Goal: Check status: Check status

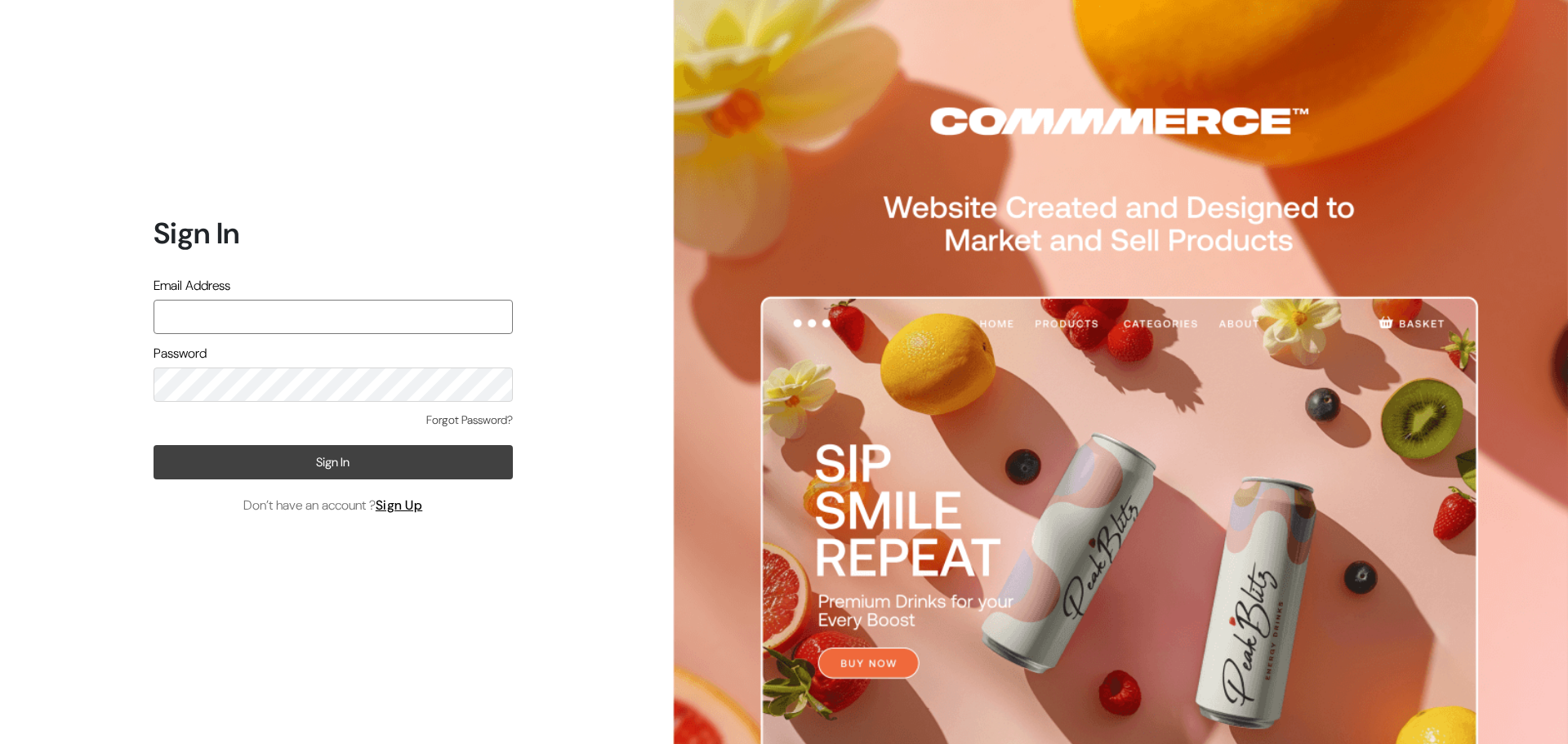
type input "[EMAIL_ADDRESS][DOMAIN_NAME]"
click at [252, 453] on button "Sign In" at bounding box center [333, 462] width 359 height 34
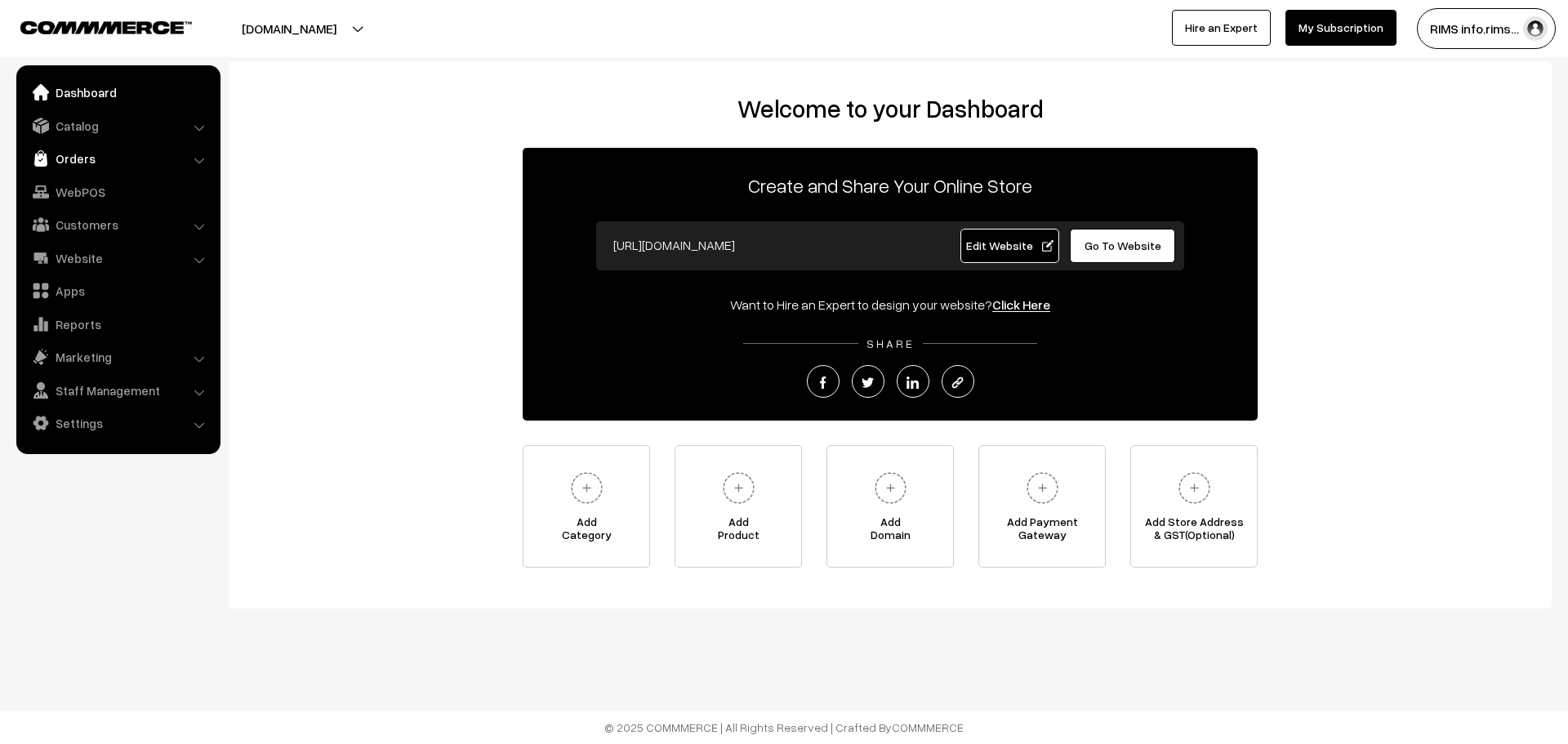
click at [154, 163] on link "Orders" at bounding box center [117, 158] width 194 height 30
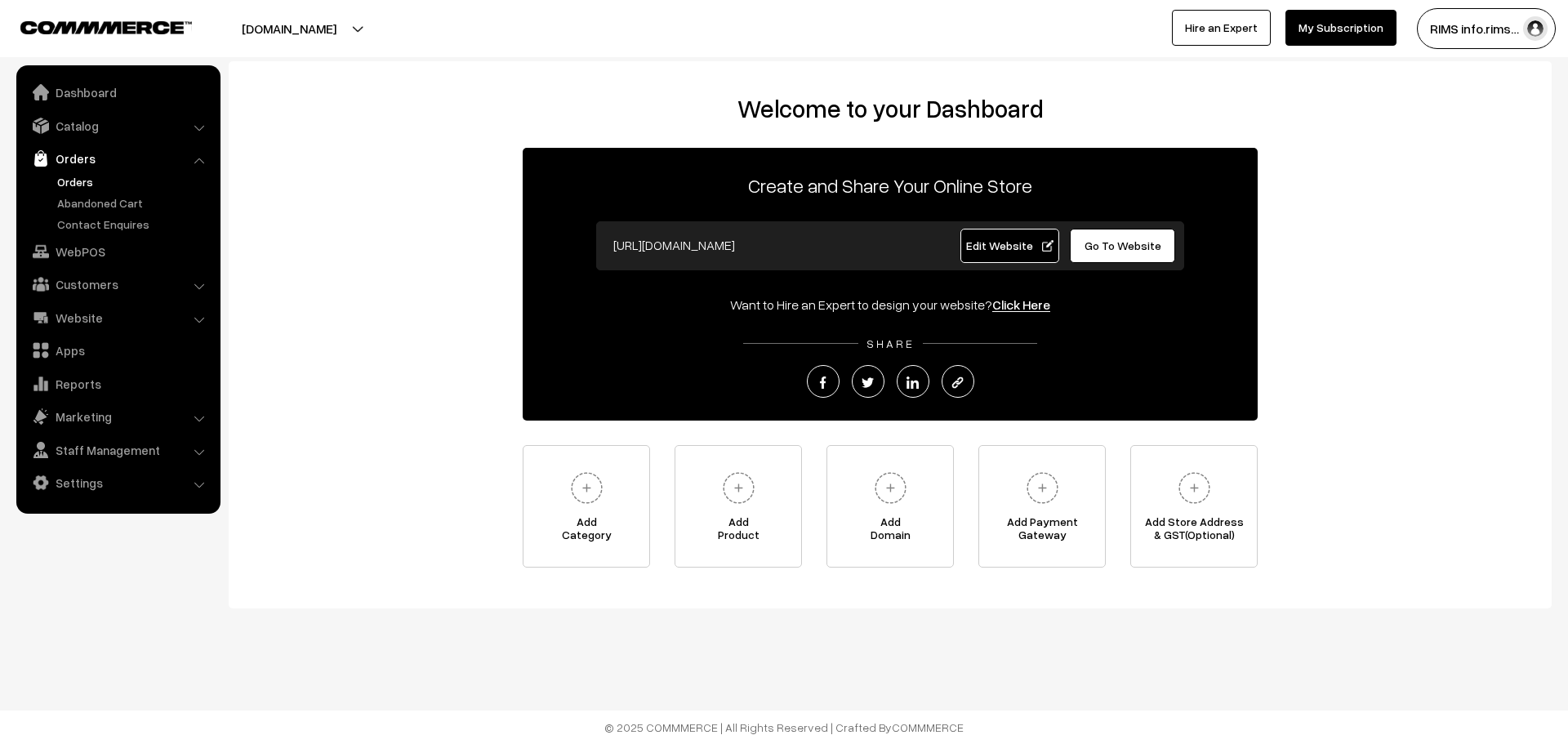
click at [86, 183] on link "Orders" at bounding box center [134, 182] width 162 height 17
